Goal: Communication & Community: Share content

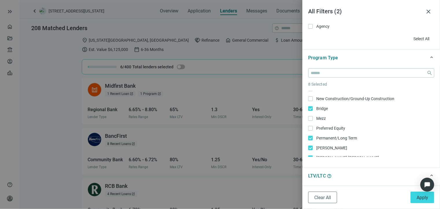
scroll to position [87, 0]
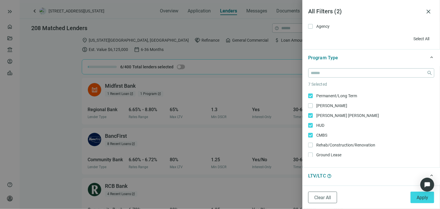
click at [309, 112] on div "Long Term Rental Only Rental Portfolio/Blanket Loan Only SBA Only Healthcare/Me…" at bounding box center [371, 86] width 126 height 164
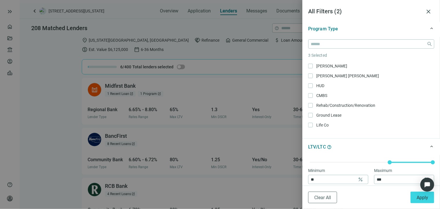
scroll to position [173, 0]
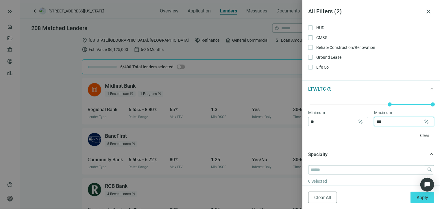
drag, startPoint x: 384, startPoint y: 120, endPoint x: 369, endPoint y: 122, distance: 15.5
click at [369, 122] on div "Minimum ** percent Maximum *** percent" at bounding box center [371, 117] width 126 height 17
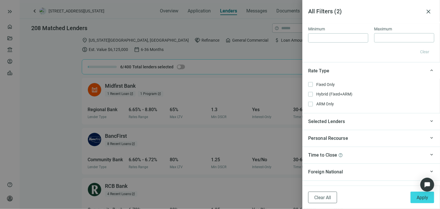
scroll to position [491, 0]
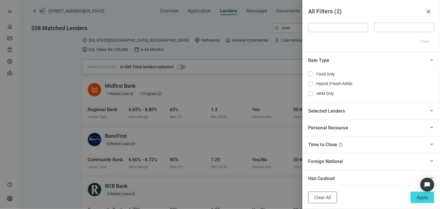
type input "**"
click at [352, 112] on div "Selected Lenders" at bounding box center [366, 111] width 117 height 7
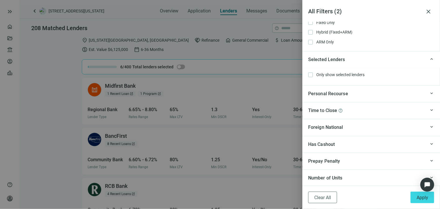
click at [349, 109] on div "Time to Close help" at bounding box center [366, 110] width 117 height 7
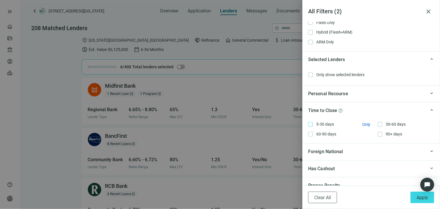
click at [323, 124] on span "5-30 days Only" at bounding box center [324, 124] width 23 height 6
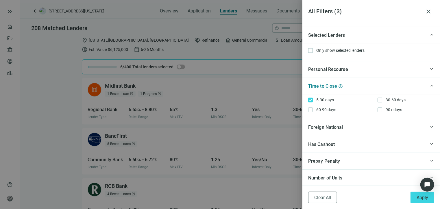
click at [345, 141] on div "Has Cashout" at bounding box center [366, 144] width 117 height 7
click at [319, 166] on span "Yes" at bounding box center [318, 168] width 11 height 6
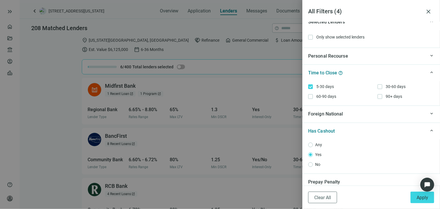
scroll to position [601, 0]
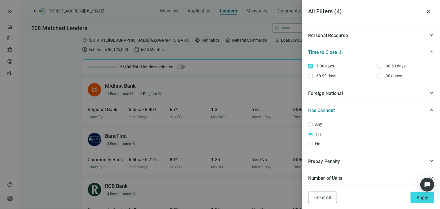
click at [358, 177] on div "Number of Units" at bounding box center [366, 177] width 117 height 7
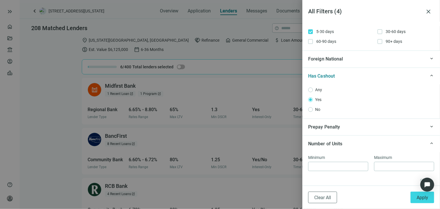
scroll to position [640, 0]
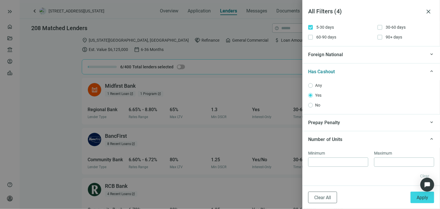
drag, startPoint x: 418, startPoint y: 198, endPoint x: 380, endPoint y: 173, distance: 45.4
click at [418, 198] on span "Apply" at bounding box center [423, 197] width 12 height 5
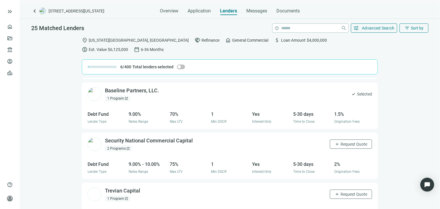
scroll to position [87, 0]
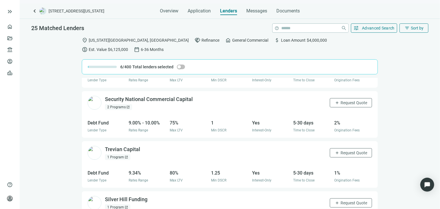
click at [127, 105] on span "open_in_new" at bounding box center [127, 106] width 3 height 3
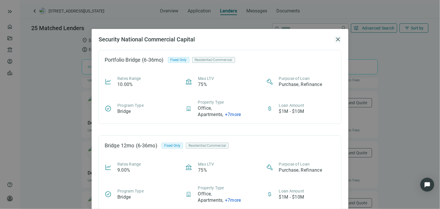
click at [336, 38] on span "close" at bounding box center [337, 39] width 7 height 7
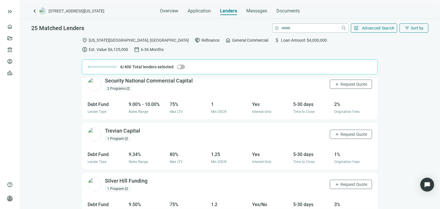
scroll to position [116, 0]
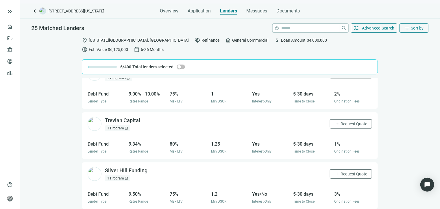
click at [120, 125] on div "1 Program open_in_new" at bounding box center [117, 128] width 25 height 6
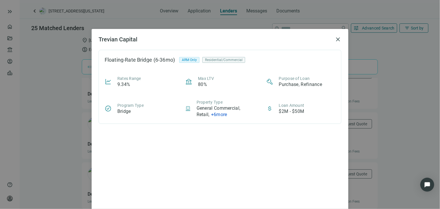
click at [222, 115] on span "+ 6 more" at bounding box center [219, 114] width 16 height 5
click at [360, 75] on div "Trevian Capital close Floating-Rate Bridge (6-36mo) ARM Only Residential/Commer…" at bounding box center [220, 104] width 440 height 209
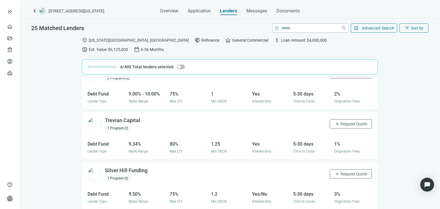
scroll to position [173, 0]
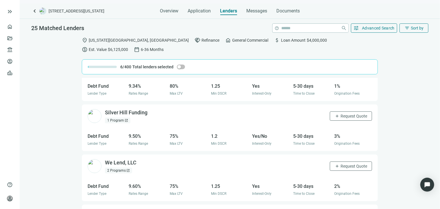
click at [126, 119] on span "open_in_new" at bounding box center [126, 120] width 3 height 3
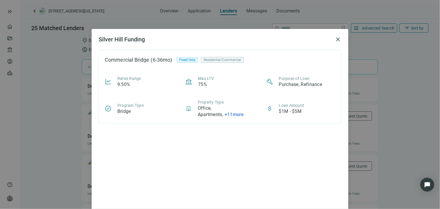
click at [243, 114] on div "Office, Apartments , + 11 more" at bounding box center [226, 111] width 57 height 13
click at [239, 115] on span "+ 11 more" at bounding box center [234, 114] width 19 height 5
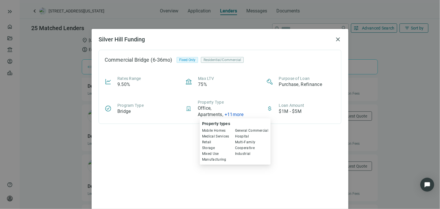
click at [318, 148] on div "Commercial Bridge (6-36mo) Fixed Only Residential/Commercial Rates Range 9.50% …" at bounding box center [220, 133] width 243 height 167
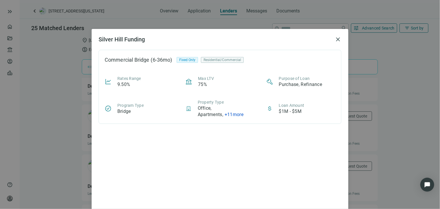
click at [381, 142] on div "Silver Hill Funding close Commercial Bridge (6-36mo) Fixed Only Residential/Com…" at bounding box center [220, 104] width 440 height 209
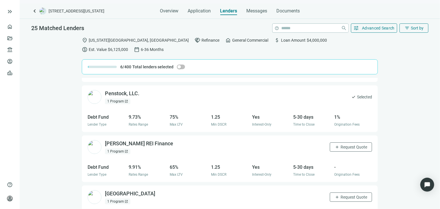
scroll to position [529, 0]
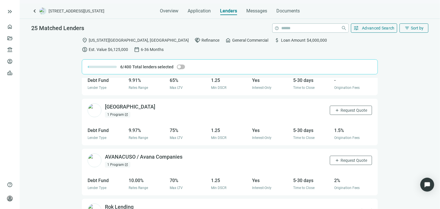
click at [125, 113] on span "open_in_new" at bounding box center [126, 114] width 3 height 3
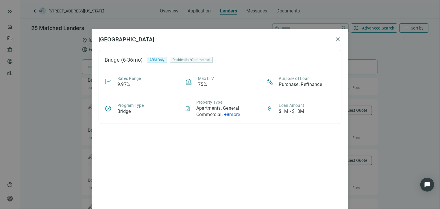
click at [228, 114] on span "+ 8 more" at bounding box center [232, 114] width 16 height 5
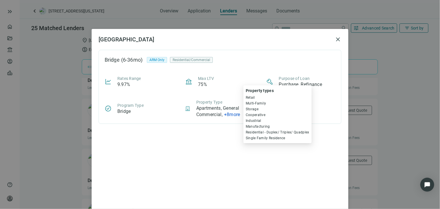
click at [395, 124] on div "[GEOGRAPHIC_DATA] (6-36mo) ARM Only Residential/Commercial Rates Range 9.97% Ma…" at bounding box center [220, 104] width 440 height 209
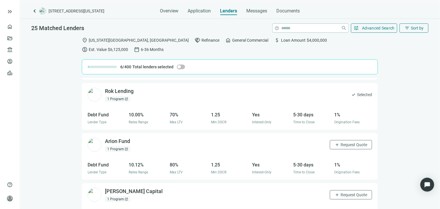
scroll to position [674, 0]
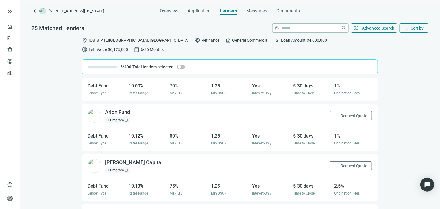
click at [117, 117] on div "1 Program open_in_new" at bounding box center [117, 120] width 25 height 6
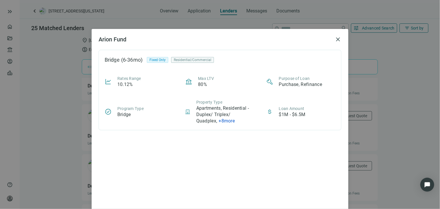
click at [228, 120] on span "+ 8 more" at bounding box center [227, 120] width 16 height 5
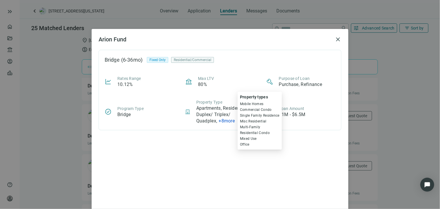
click at [357, 152] on div "Arion Fund close Bridge (6-36mo) Fixed Only Residential/Commercial Rates Range …" at bounding box center [220, 104] width 440 height 209
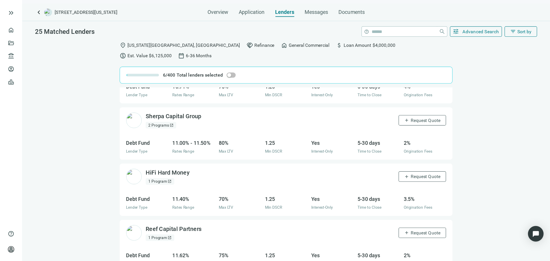
scroll to position [1054, 0]
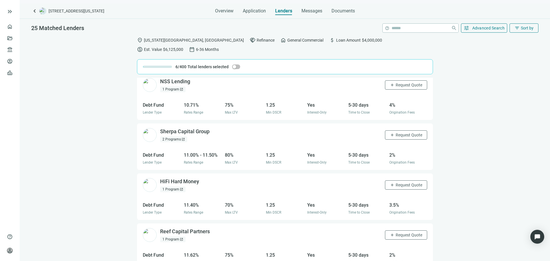
drag, startPoint x: 418, startPoint y: 0, endPoint x: 96, endPoint y: 116, distance: 341.6
click at [96, 116] on div "Avant Capital Partners open_in_new 1 Program open_in_new check Selected Debt Fu…" at bounding box center [285, 174] width 530 height 192
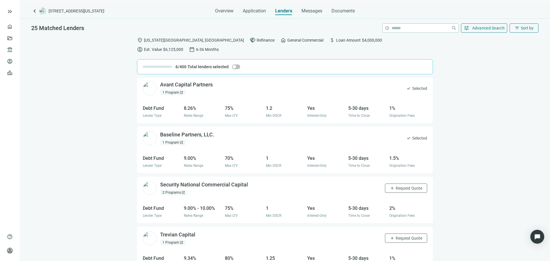
scroll to position [0, 0]
click at [314, 12] on span "Messages" at bounding box center [311, 10] width 21 height 5
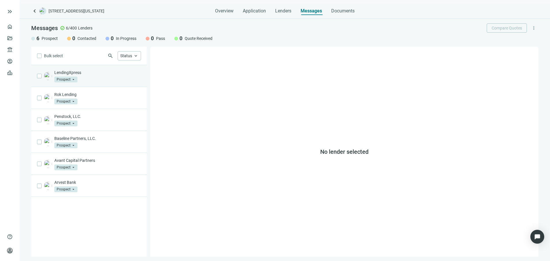
click at [110, 78] on div "LendingXpress Prospect arrow_drop_down" at bounding box center [97, 76] width 87 height 13
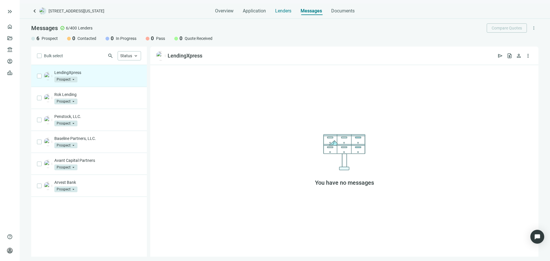
click at [281, 13] on span "Lenders" at bounding box center [283, 11] width 16 height 6
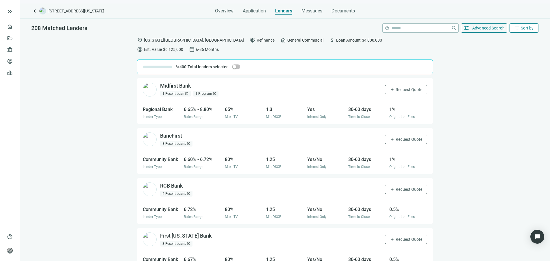
click at [440, 26] on span "Sort by" at bounding box center [527, 28] width 13 height 5
click at [440, 51] on div "Active Lenders" at bounding box center [512, 52] width 40 height 6
click at [440, 29] on span "filter_list" at bounding box center [517, 27] width 5 height 5
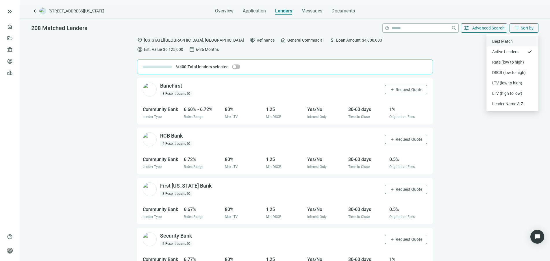
click at [440, 41] on div "Best Match" at bounding box center [512, 41] width 40 height 6
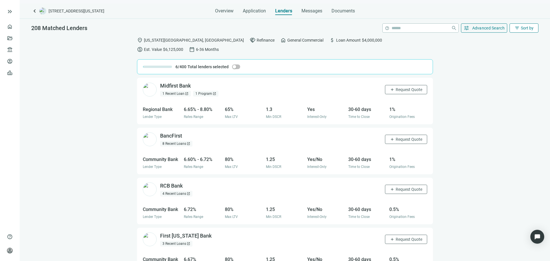
click at [440, 30] on span "filter_list" at bounding box center [517, 27] width 5 height 5
click at [440, 53] on div "location_on [US_STATE][GEOGRAPHIC_DATA], [GEOGRAPHIC_DATA] handshake Refinance …" at bounding box center [285, 152] width 530 height 236
click at [314, 13] on span "Messages" at bounding box center [311, 10] width 21 height 5
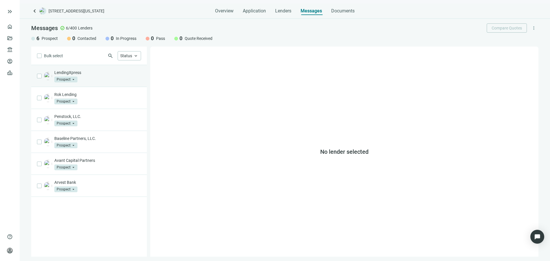
click at [97, 81] on div "LendingXpress Prospect arrow_drop_down" at bounding box center [97, 76] width 87 height 13
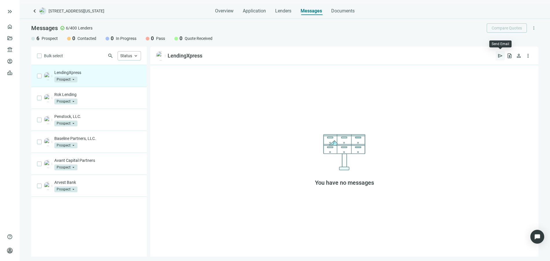
click at [440, 55] on span "send" at bounding box center [500, 56] width 6 height 6
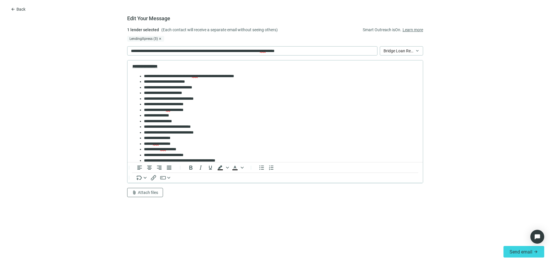
scroll to position [116, 0]
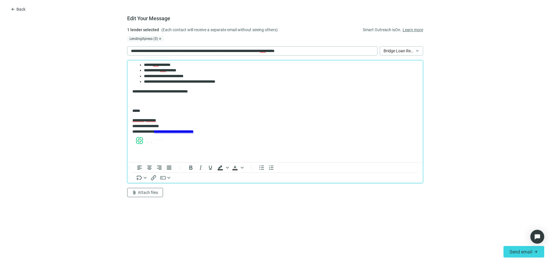
click at [151, 100] on p "Rich Text Area. Press ALT-0 for help." at bounding box center [275, 101] width 286 height 6
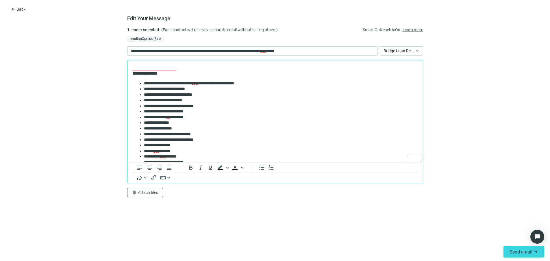
scroll to position [0, 0]
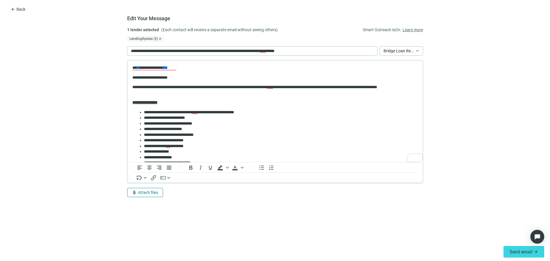
click at [160, 192] on button "attach_file Attach files" at bounding box center [145, 192] width 36 height 9
click at [179, 170] on span "Сhoose from deal documents" at bounding box center [158, 170] width 53 height 5
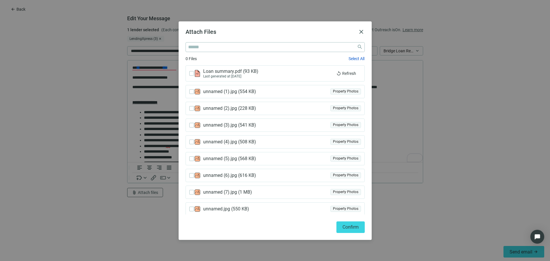
click at [223, 73] on span "Loan summary.pdf ( 93 KB )" at bounding box center [232, 72] width 58 height 6
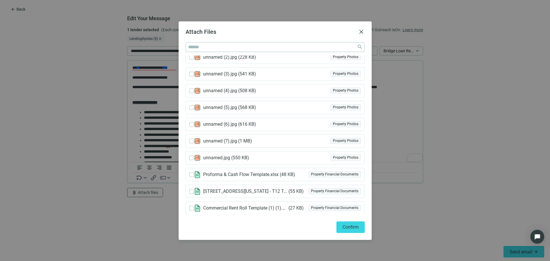
scroll to position [68, 0]
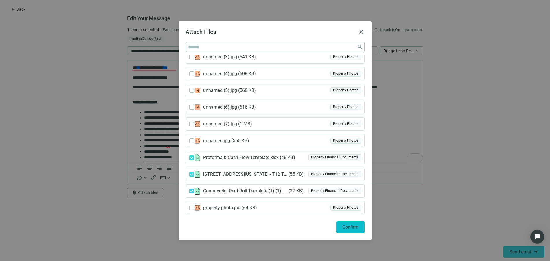
click at [358, 208] on span "Confirm" at bounding box center [351, 226] width 16 height 5
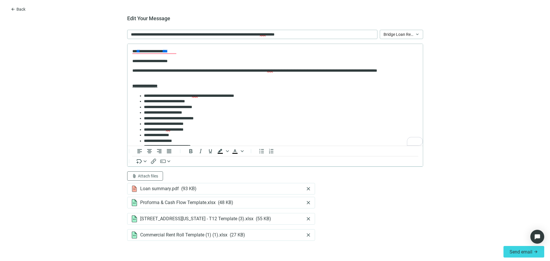
scroll to position [17, 0]
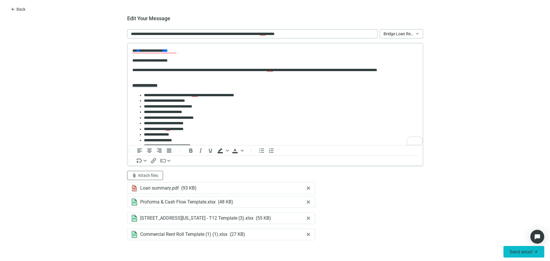
click at [440, 208] on span "Send email" at bounding box center [521, 251] width 23 height 5
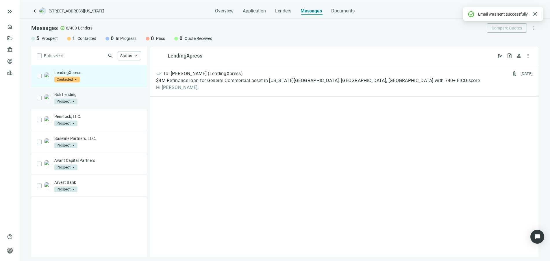
click at [114, 99] on div "Rok Lending Prospect arrow_drop_down" at bounding box center [97, 98] width 87 height 13
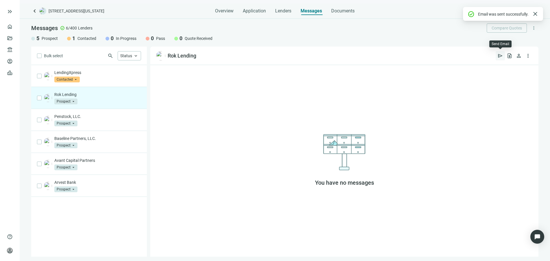
click at [440, 55] on span "send" at bounding box center [500, 56] width 6 height 6
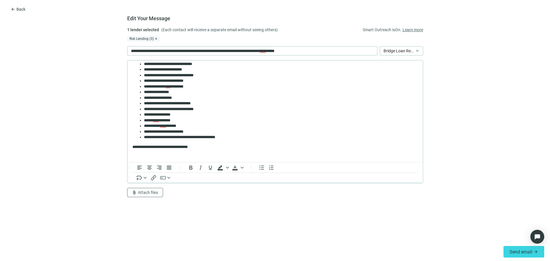
scroll to position [72, 0]
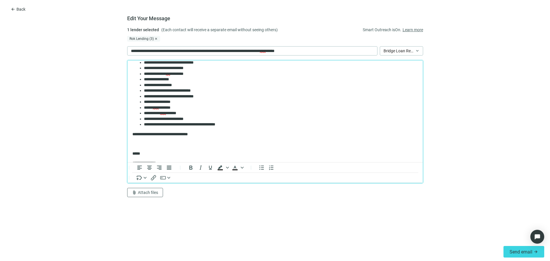
click at [153, 143] on p "Rich Text Area. Press ALT-0 for help." at bounding box center [275, 144] width 286 height 6
click at [150, 190] on span "Attach files" at bounding box center [148, 192] width 20 height 5
click at [163, 170] on span "Сhoose from deal documents" at bounding box center [158, 170] width 53 height 5
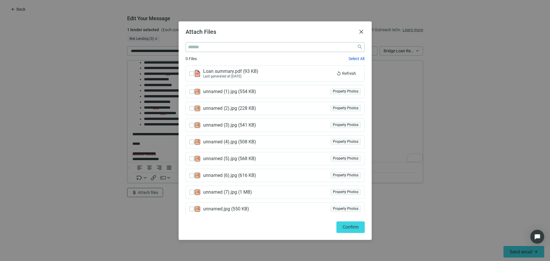
click at [263, 73] on div "Loan summary.pdf ( 93 KB ) Last generated at [DATE]" at bounding box center [261, 74] width 135 height 10
click at [206, 74] on span "Loan summary.pdf ( 93 KB )" at bounding box center [232, 72] width 58 height 6
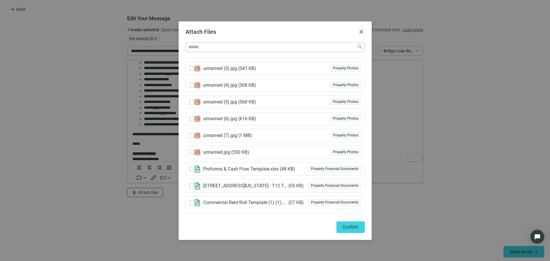
scroll to position [68, 0]
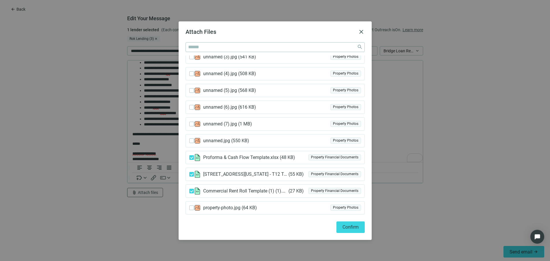
click at [349, 208] on span "Confirm" at bounding box center [351, 226] width 16 height 5
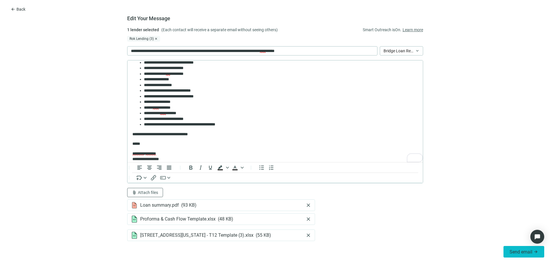
click at [440, 208] on button "Send email arrow_forward" at bounding box center [524, 252] width 41 height 12
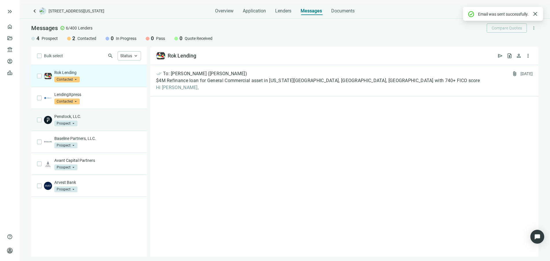
click at [49, 122] on img at bounding box center [48, 120] width 8 height 8
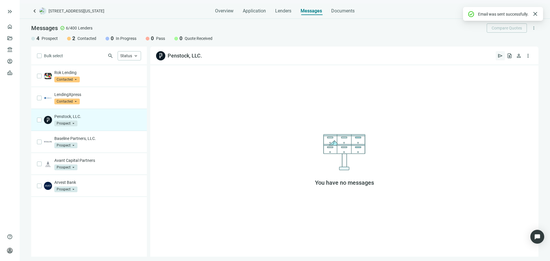
click at [440, 55] on span "send" at bounding box center [500, 56] width 6 height 6
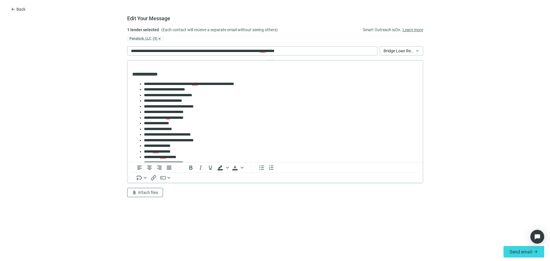
scroll to position [108, 0]
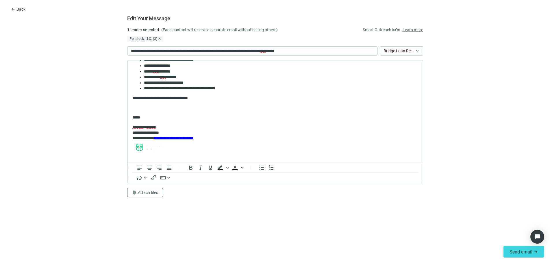
click at [153, 108] on p "Rich Text Area. Press ALT-0 for help." at bounding box center [275, 108] width 286 height 6
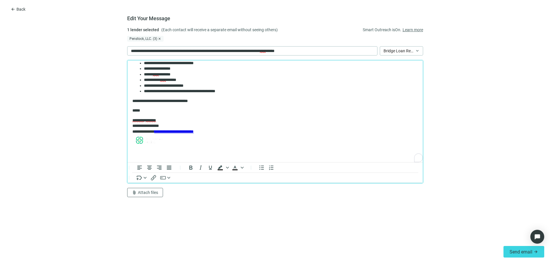
scroll to position [0, 0]
click at [135, 193] on span "attach_file" at bounding box center [134, 192] width 5 height 5
click at [158, 170] on span "Сhoose from deal documents" at bounding box center [158, 170] width 53 height 5
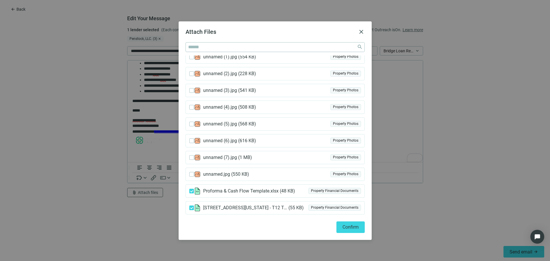
drag, startPoint x: 351, startPoint y: 228, endPoint x: 359, endPoint y: 228, distance: 7.8
click at [351, 208] on span "Confirm" at bounding box center [351, 226] width 16 height 5
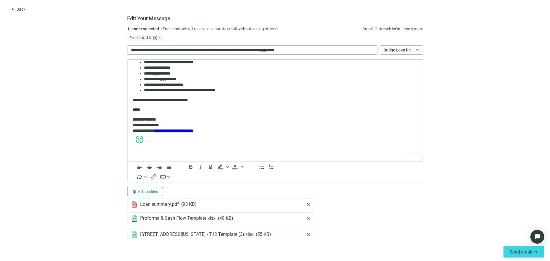
click at [152, 188] on button "attach_file Attach files" at bounding box center [145, 191] width 36 height 9
click at [161, 169] on span "Сhoose from deal documents" at bounding box center [155, 169] width 53 height 5
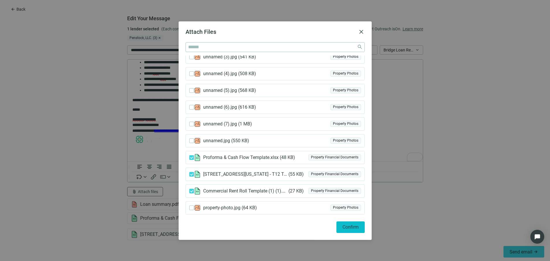
click at [342, 208] on button "Confirm" at bounding box center [350, 227] width 28 height 12
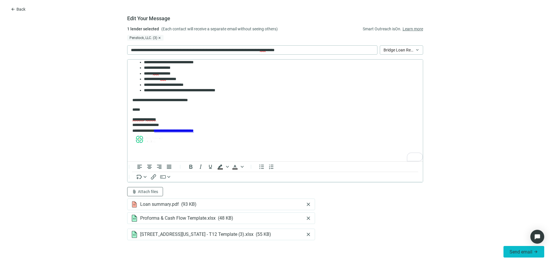
click at [440, 208] on span "Send email" at bounding box center [521, 251] width 23 height 5
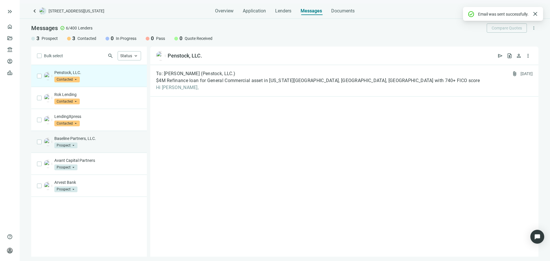
click at [92, 144] on div "Baseline Partners, LLC. Prospect arrow_drop_down" at bounding box center [97, 142] width 87 height 13
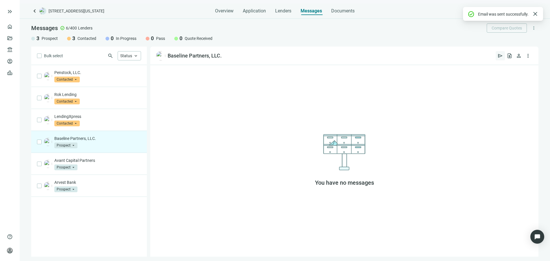
click at [440, 55] on span "send" at bounding box center [500, 56] width 6 height 6
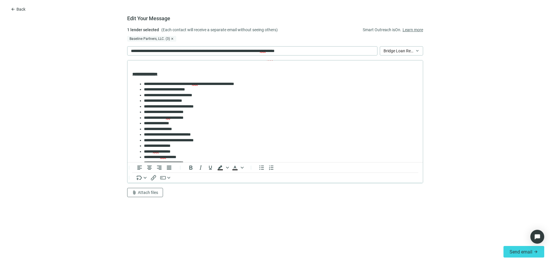
scroll to position [72, 0]
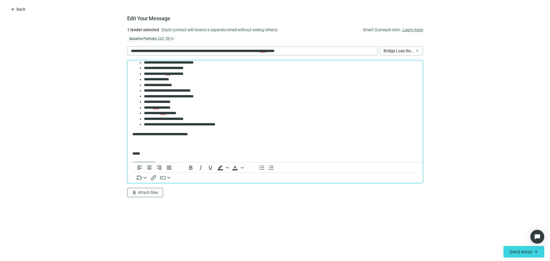
click at [147, 143] on p "Rich Text Area. Press ALT-0 for help." at bounding box center [275, 144] width 286 height 6
click at [147, 194] on span "Attach files" at bounding box center [148, 192] width 20 height 5
click at [163, 171] on span "Сhoose from deal documents" at bounding box center [158, 170] width 53 height 5
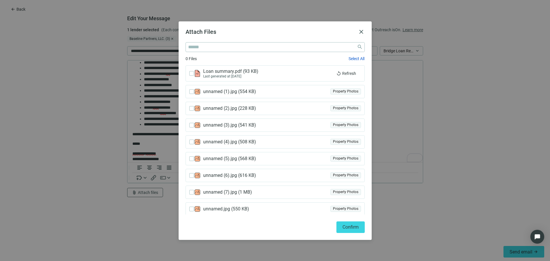
click at [214, 74] on span "Loan summary.pdf ( 93 KB )" at bounding box center [232, 72] width 58 height 6
click at [196, 73] on use at bounding box center [197, 73] width 5 height 7
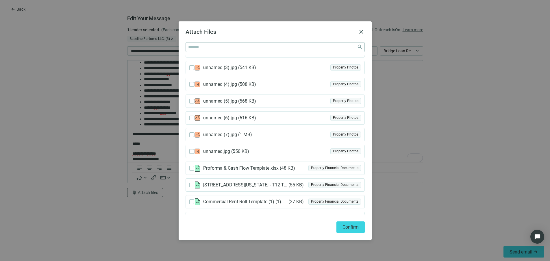
scroll to position [68, 0]
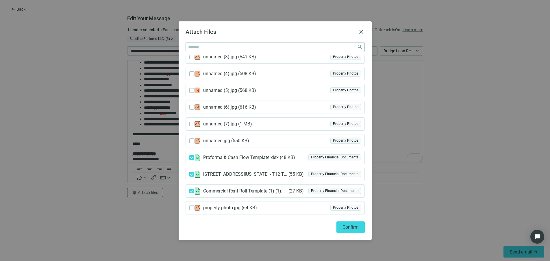
click at [343, 208] on span "Confirm" at bounding box center [351, 226] width 16 height 5
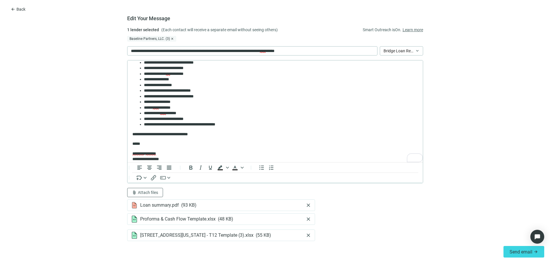
scroll to position [0, 0]
click at [440, 208] on span "Send email" at bounding box center [521, 251] width 23 height 5
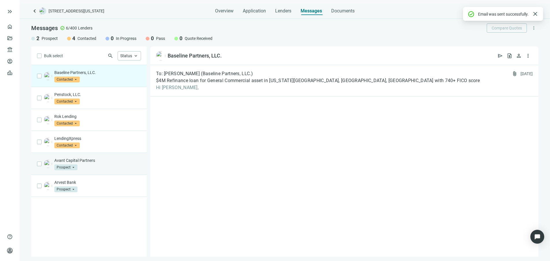
click at [72, 158] on p "Avant Capital Partners" at bounding box center [97, 161] width 87 height 6
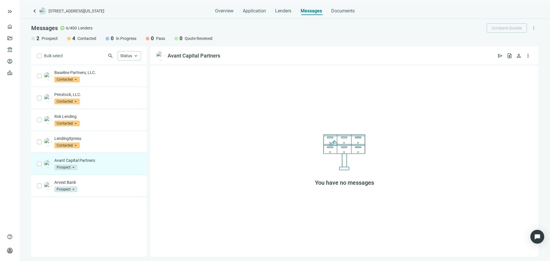
click at [103, 164] on div "Avant Capital Partners Prospect arrow_drop_down" at bounding box center [97, 164] width 87 height 13
click at [440, 54] on span "send" at bounding box center [500, 56] width 6 height 6
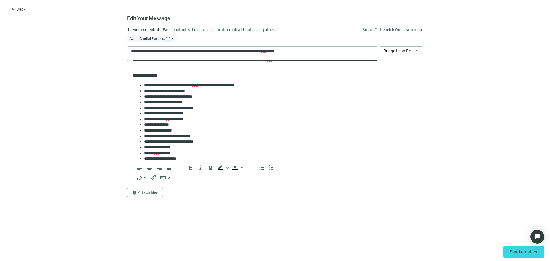
scroll to position [72, 0]
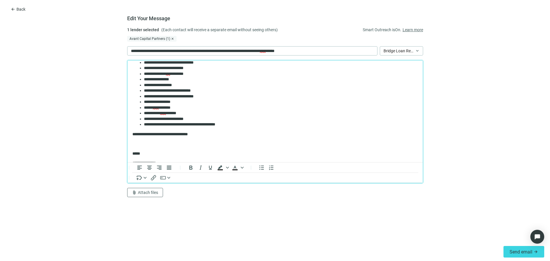
click at [143, 146] on p "Rich Text Area. Press ALT-0 for help." at bounding box center [275, 144] width 286 height 6
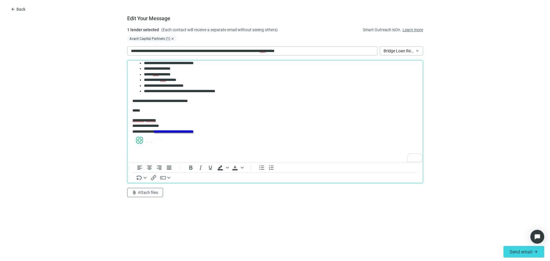
scroll to position [106, 0]
click at [142, 193] on span "Attach files" at bounding box center [148, 192] width 20 height 5
click at [174, 169] on span "Сhoose from deal documents" at bounding box center [158, 170] width 53 height 5
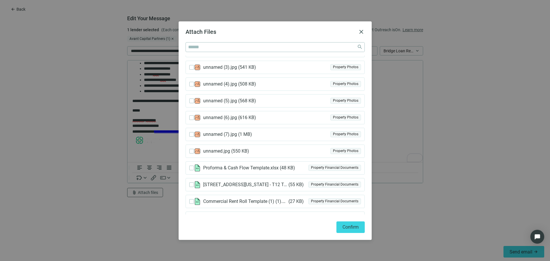
scroll to position [68, 0]
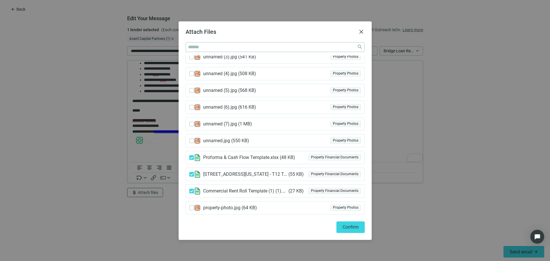
drag, startPoint x: 342, startPoint y: 227, endPoint x: 347, endPoint y: 228, distance: 4.7
click at [342, 208] on button "Confirm" at bounding box center [350, 227] width 28 height 12
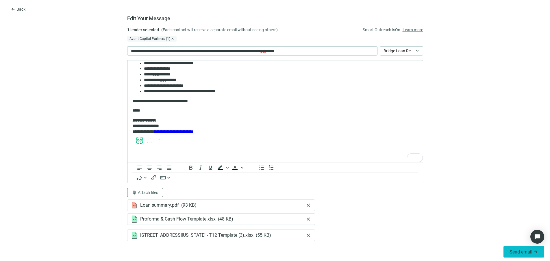
click at [440, 208] on span "Send email" at bounding box center [521, 251] width 23 height 5
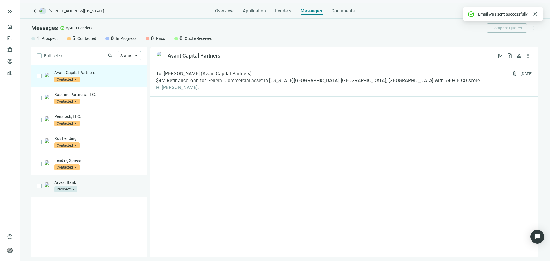
click at [86, 183] on p "Arvest Bank" at bounding box center [97, 183] width 87 height 6
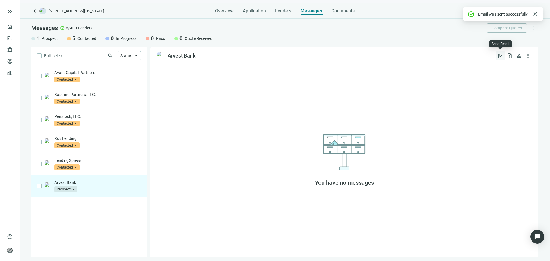
click at [440, 55] on span "send" at bounding box center [500, 56] width 6 height 6
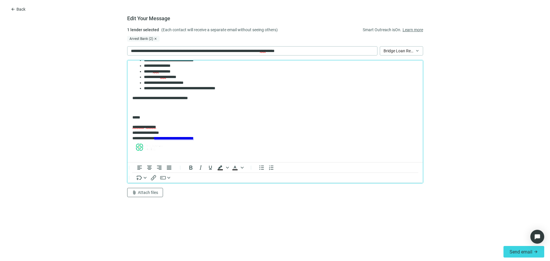
click at [146, 105] on p "Rich Text Area. Press ALT-0 for help." at bounding box center [275, 108] width 286 height 6
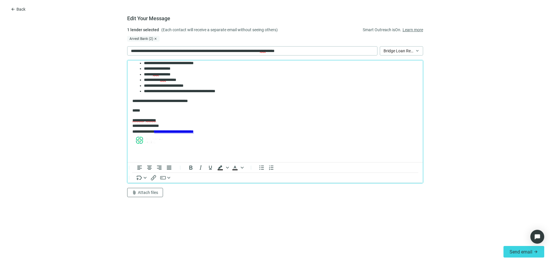
scroll to position [106, 0]
click at [144, 192] on span "Attach files" at bounding box center [148, 192] width 20 height 5
click at [157, 169] on span "Сhoose from deal documents" at bounding box center [158, 170] width 53 height 5
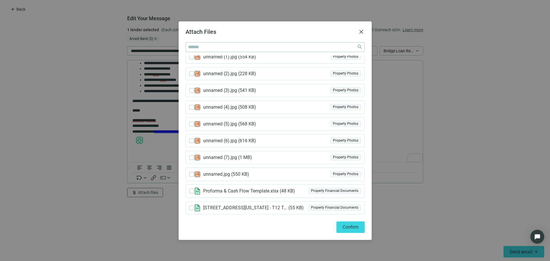
scroll to position [68, 0]
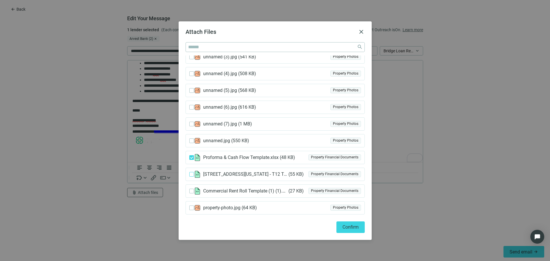
click at [193, 171] on label at bounding box center [191, 174] width 5 height 6
drag, startPoint x: 354, startPoint y: 224, endPoint x: 358, endPoint y: 226, distance: 4.3
click at [354, 208] on span "Confirm" at bounding box center [351, 226] width 16 height 5
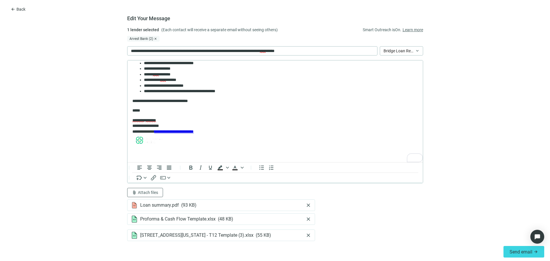
scroll to position [0, 0]
click at [440, 208] on span "Send email" at bounding box center [521, 251] width 23 height 5
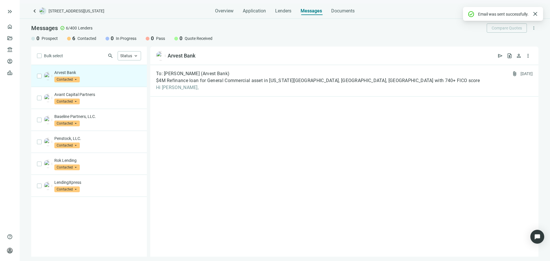
click at [42, 12] on img at bounding box center [42, 11] width 7 height 7
